Goal: Understand process/instructions: Learn how to perform a task or action

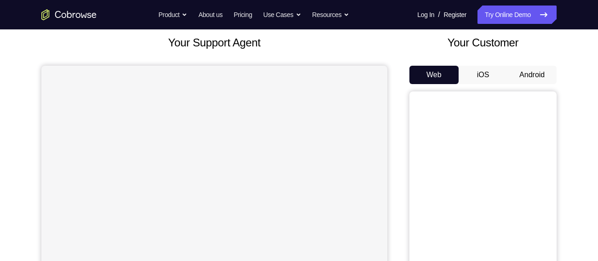
scroll to position [77, 0]
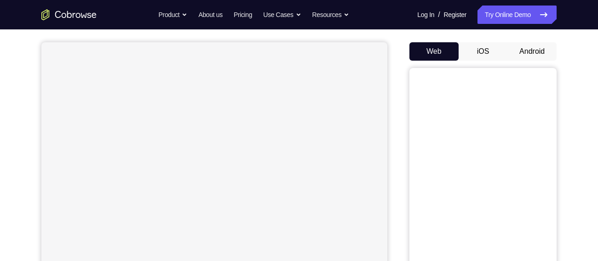
click at [526, 53] on button "Android" at bounding box center [532, 51] width 49 height 18
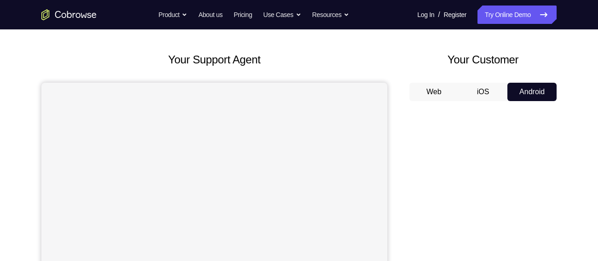
scroll to position [0, 0]
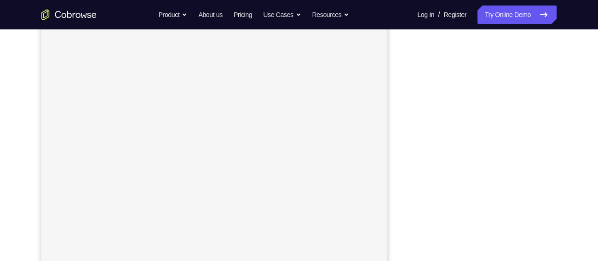
scroll to position [136, 0]
click at [590, 141] on div "Your Support Agent Your Customer Web iOS Android Next Steps We’d be happy to gi…" at bounding box center [299, 197] width 589 height 607
click at [593, 132] on div "Your Support Agent Your Customer Web iOS Android Next Steps We’d be happy to gi…" at bounding box center [299, 197] width 589 height 607
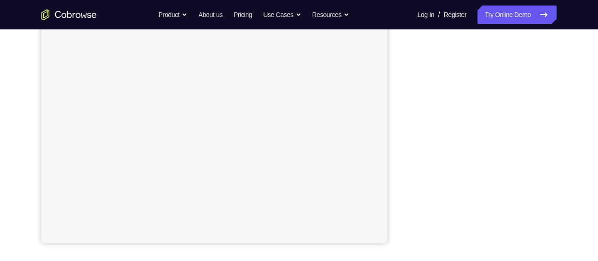
click at [568, 151] on div "Your Support Agent Your Customer Web iOS Android Next Steps We’d be happy to gi…" at bounding box center [299, 148] width 589 height 607
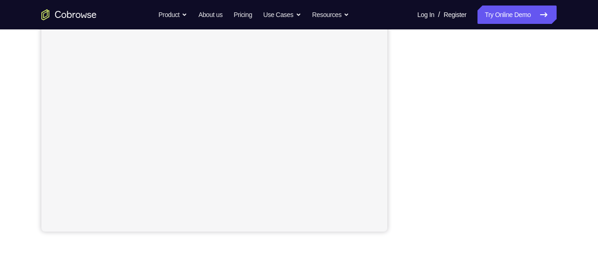
scroll to position [195, 0]
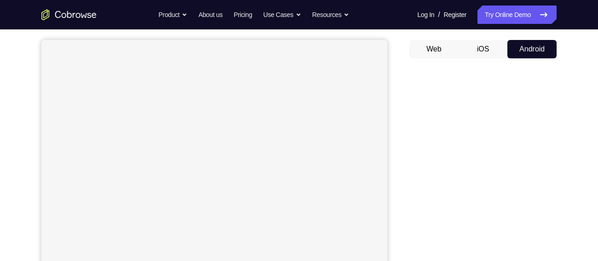
click at [562, 173] on div "Your Support Agent Your Customer Web iOS Android Next Steps We’d be happy to gi…" at bounding box center [299, 253] width 589 height 607
click at [568, 61] on div "Your Support Agent Your Customer Web iOS Android Next Steps We’d be happy to gi…" at bounding box center [299, 204] width 589 height 607
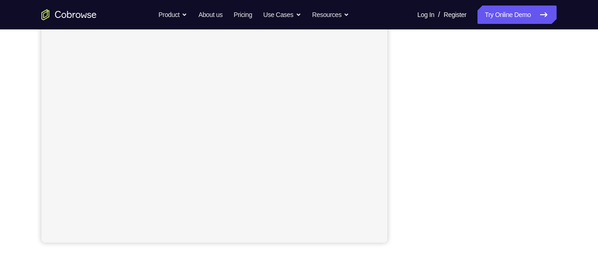
scroll to position [189, 0]
